Goal: Navigation & Orientation: Find specific page/section

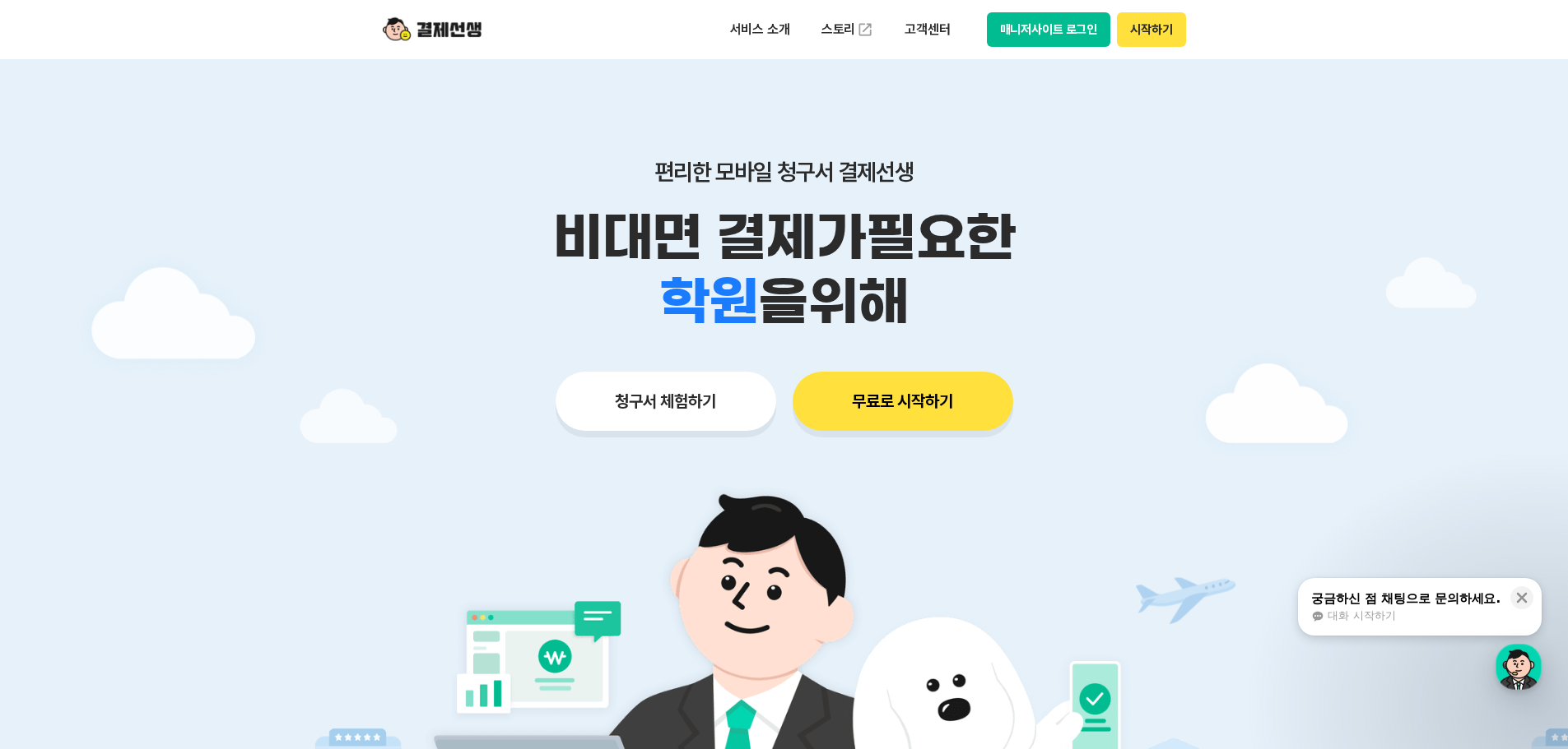
click at [1070, 40] on button "매니저사이트 로그인" at bounding box center [1048, 29] width 124 height 34
click at [1049, 27] on button "매니저사이트 로그인" at bounding box center [1048, 29] width 124 height 34
click at [1053, 32] on button "매니저사이트 로그인" at bounding box center [1048, 29] width 124 height 34
click at [1128, 249] on p "비대면 결제가 필요한" at bounding box center [784, 238] width 842 height 64
click at [1048, 39] on button "매니저사이트 로그인" at bounding box center [1048, 29] width 124 height 34
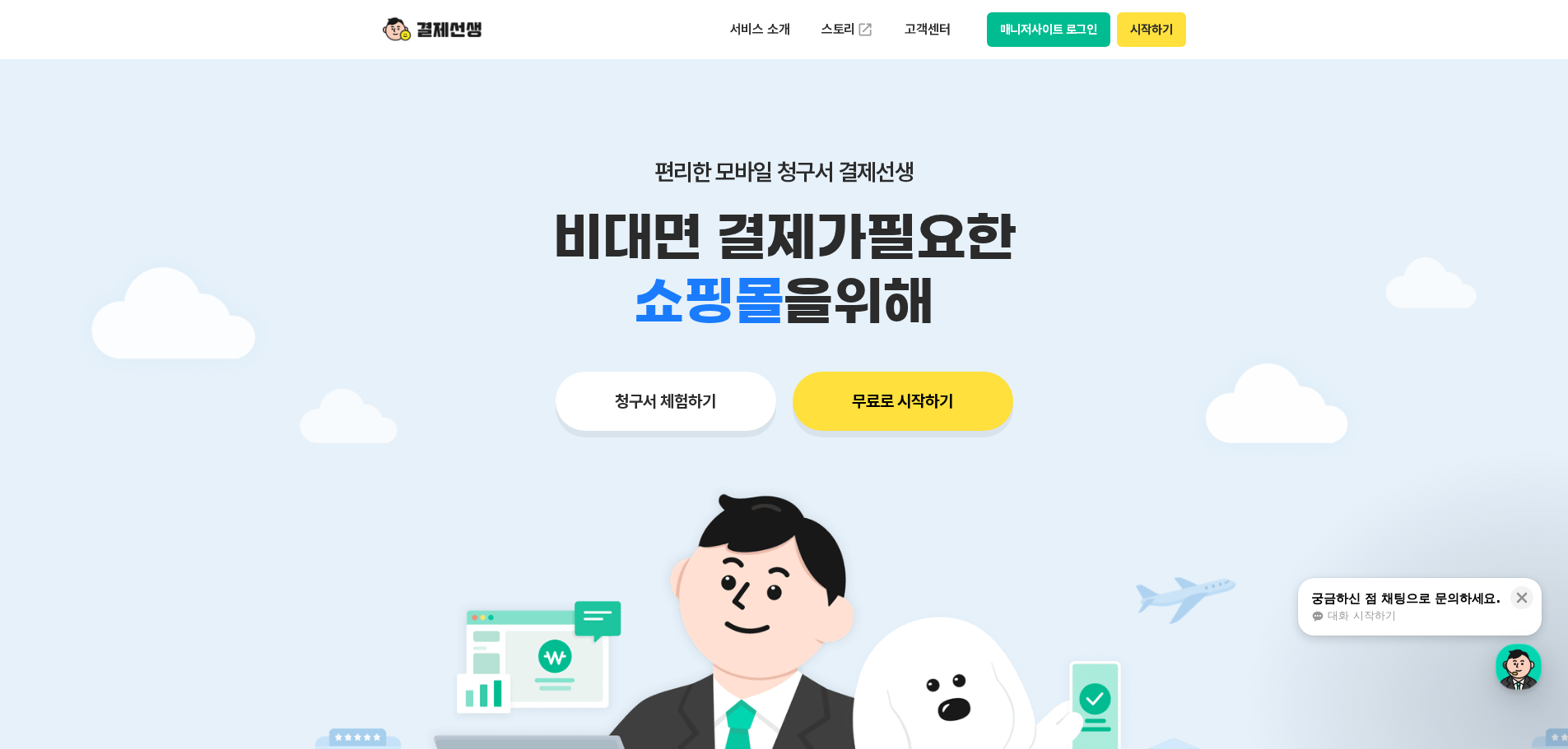
click at [1191, 64] on div "편리한 모바일 청구서 결제선생 비대면 결제가 필요한 학원 공부방 호텔 쇼핑몰 병원 배달 보험사 항공사 골프장 을 위해 청구서 체험하기 무료로 …" at bounding box center [784, 262] width 842 height 407
click at [1071, 33] on button "매니저사이트 로그인" at bounding box center [1048, 29] width 124 height 34
